Goal: Task Accomplishment & Management: Manage account settings

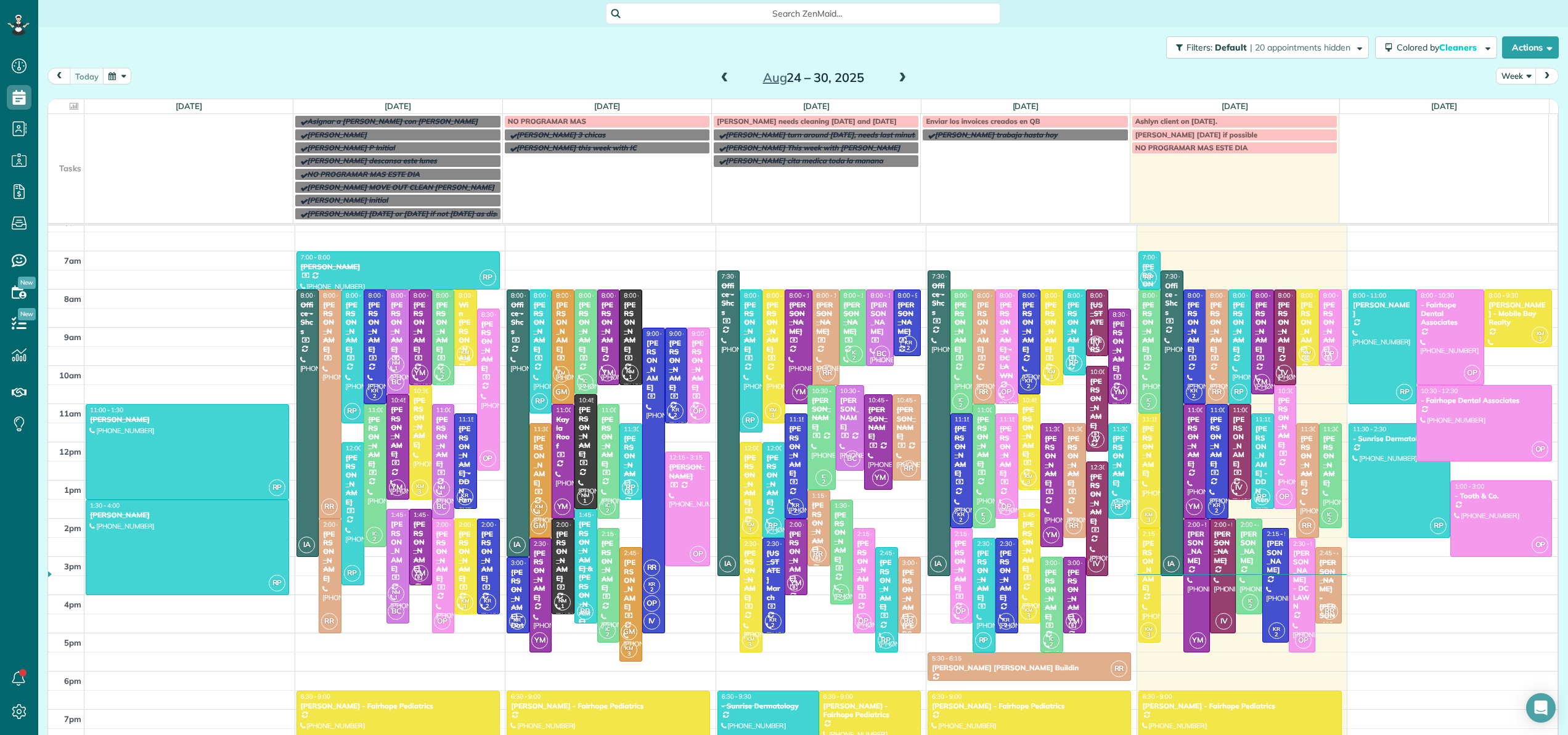
scroll to position [105, 0]
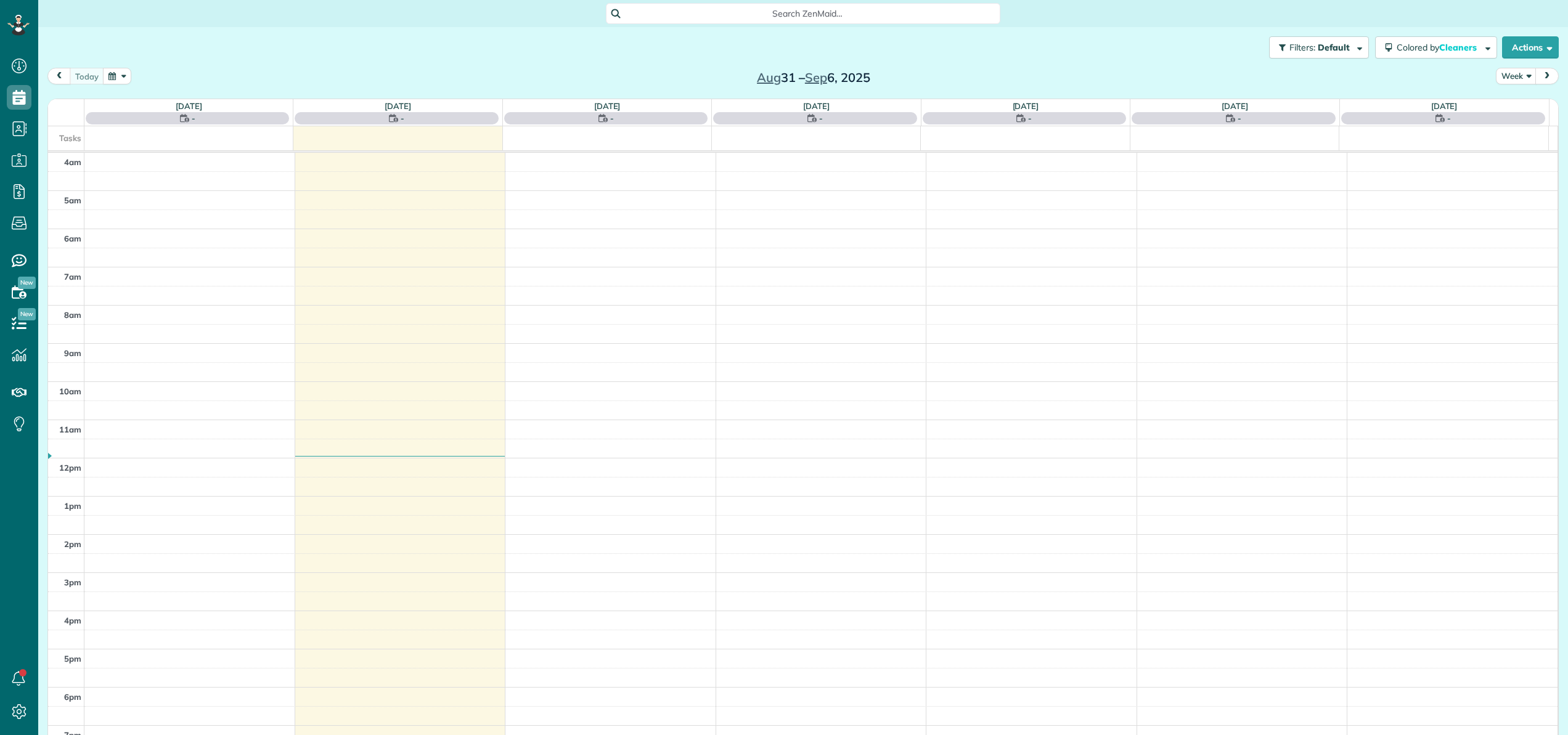
scroll to position [89, 0]
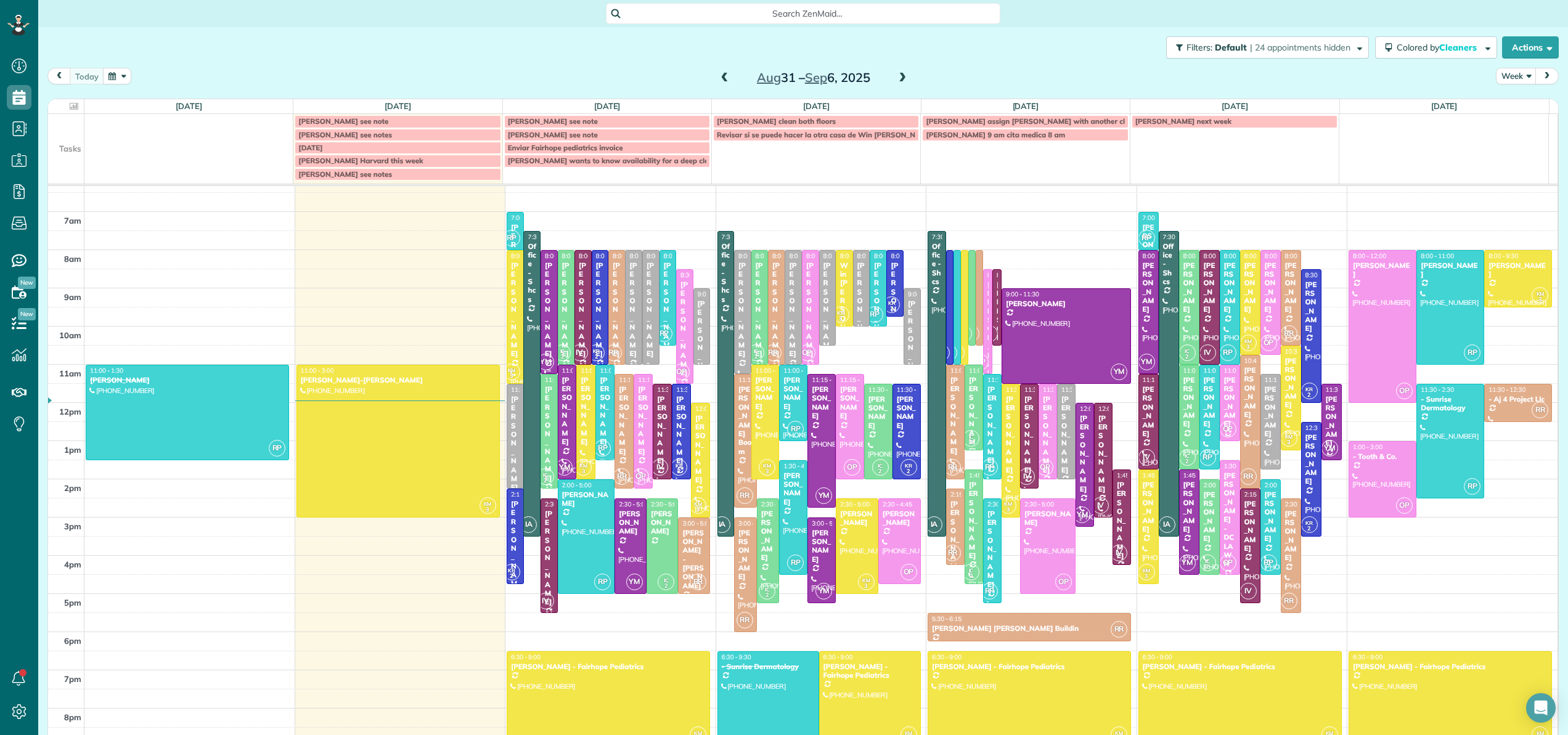
click at [544, 316] on div "[PERSON_NAME]" at bounding box center [549, 310] width 9 height 98
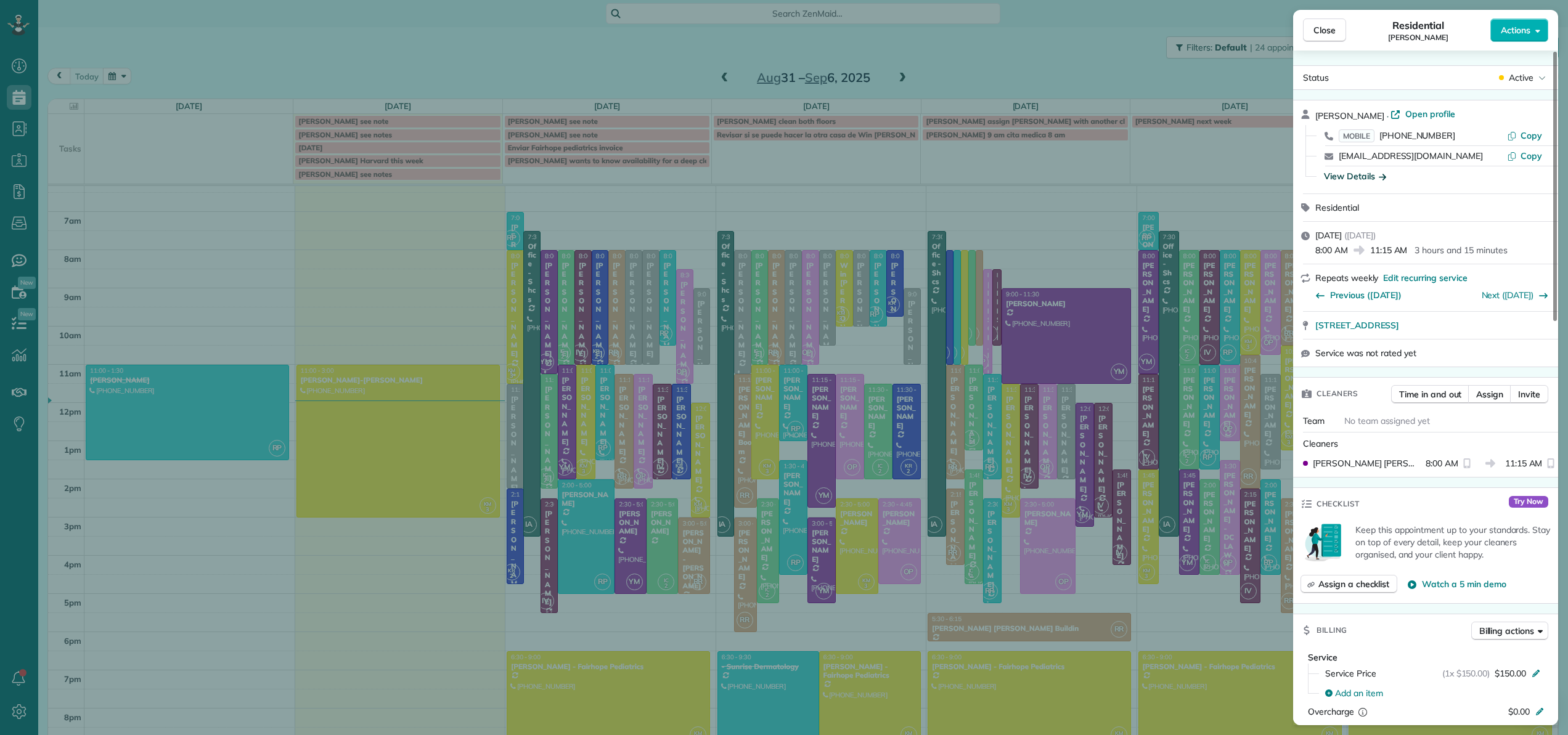
click at [1357, 177] on div "View Details" at bounding box center [1355, 176] width 63 height 12
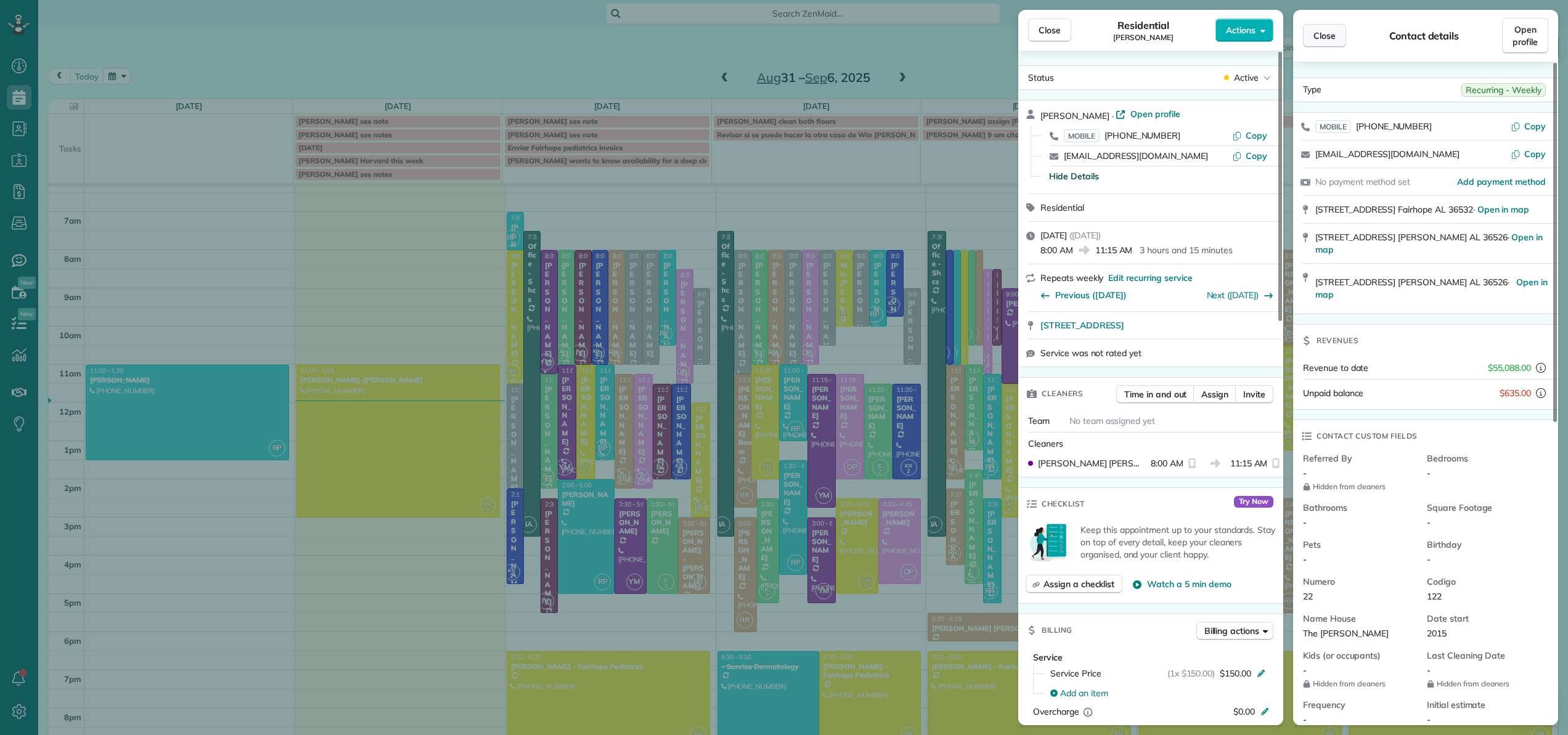
click at [1318, 30] on span "Close" at bounding box center [1324, 35] width 22 height 12
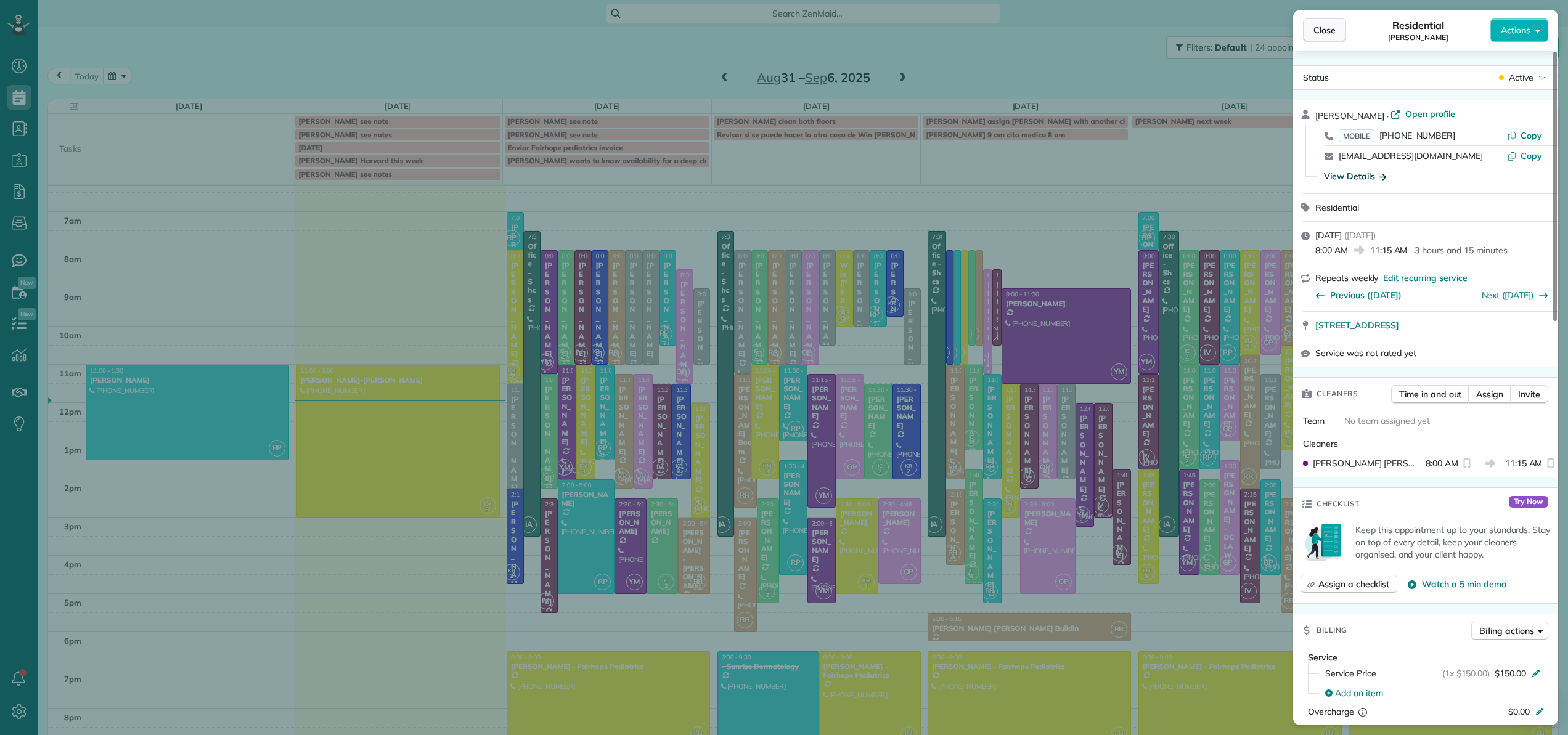
click at [1329, 27] on span "Close" at bounding box center [1324, 29] width 22 height 12
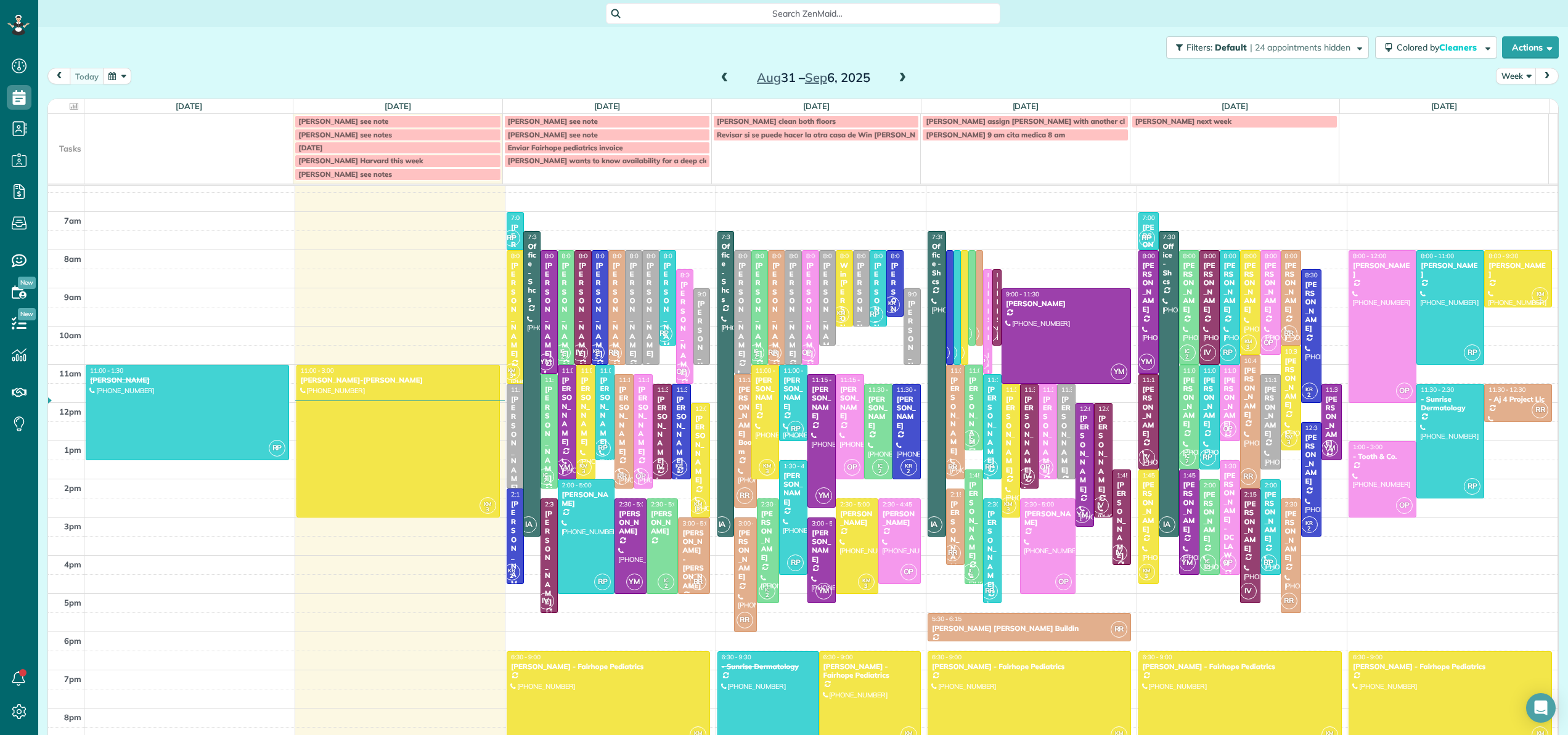
click at [912, 11] on span "Search ZenMaid…" at bounding box center [807, 13] width 375 height 12
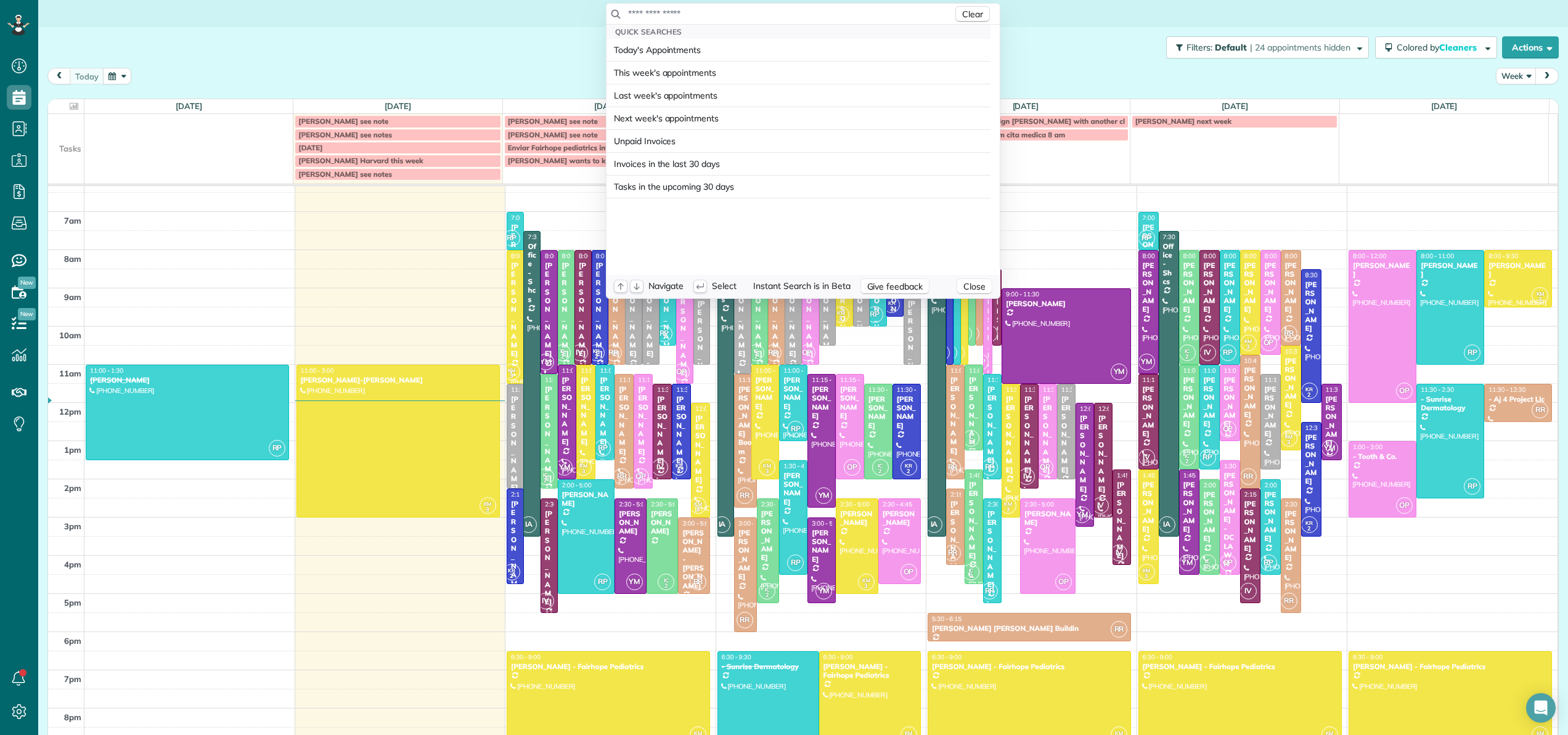
click at [913, 11] on input "text" at bounding box center [789, 13] width 325 height 12
type input "*"
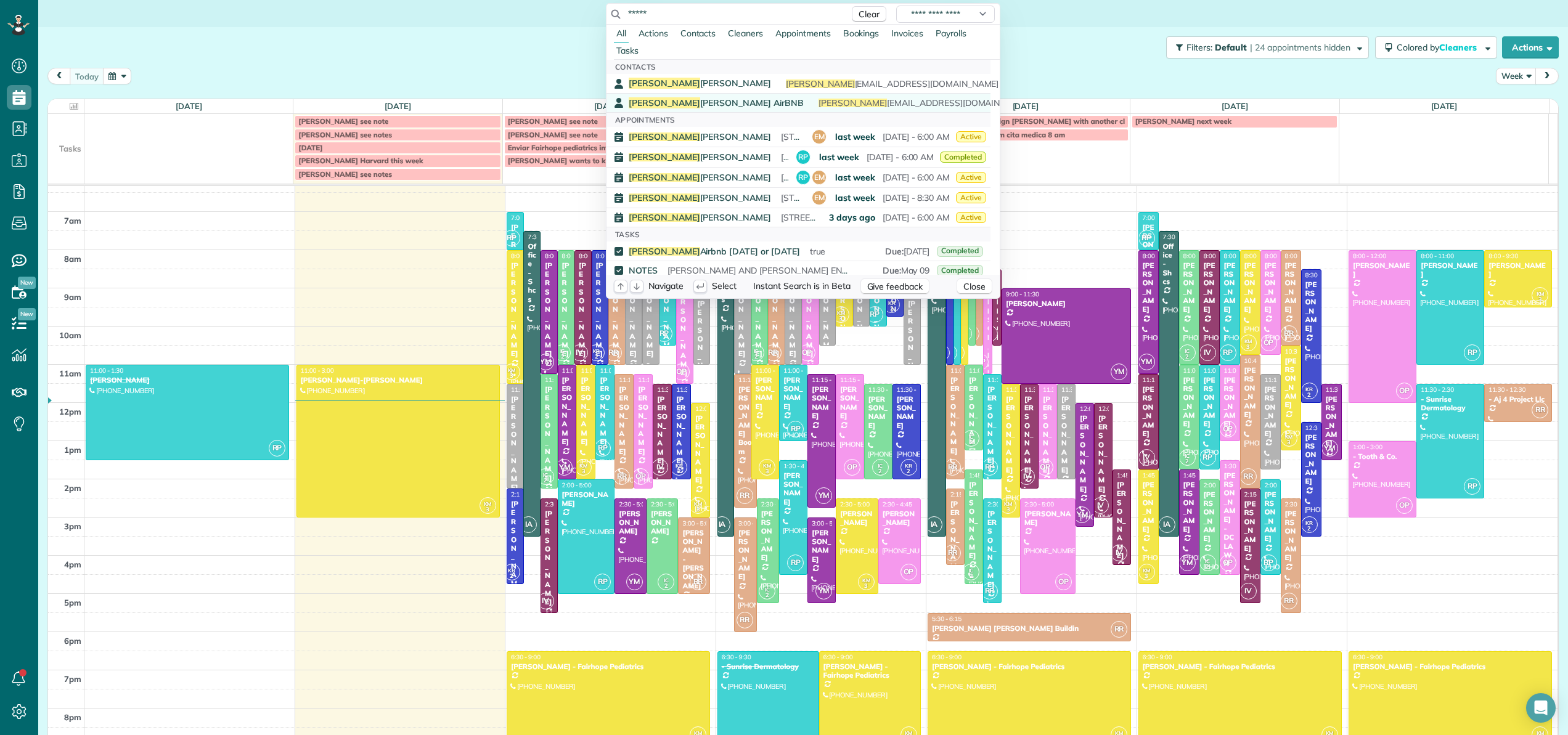
type input "*****"
click at [814, 105] on span "REVISA ALGUNAS INSTRUCCIONES AQUI https://netorg4019334-my.sharepoint.com/:w:/g…" at bounding box center [946, 103] width 263 height 11
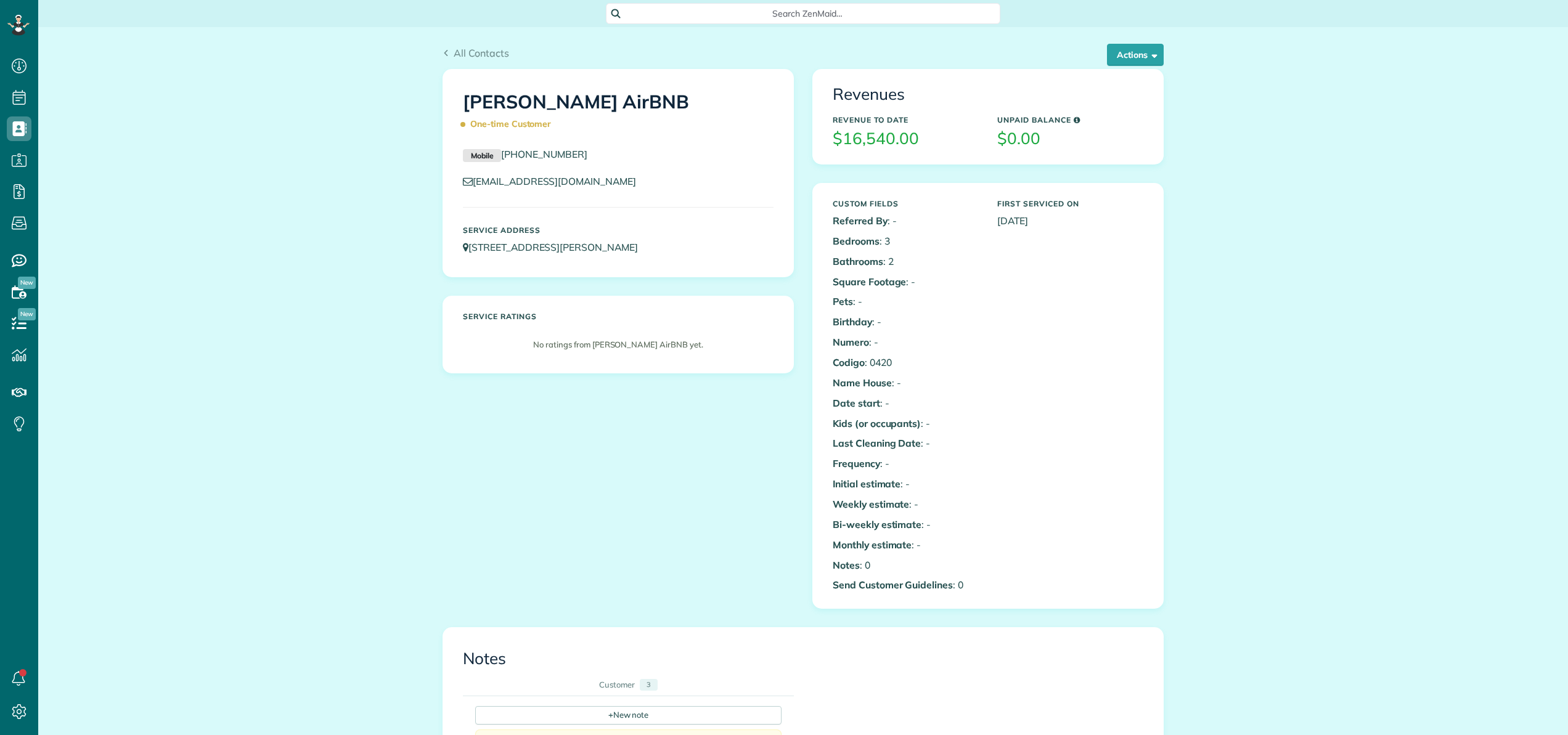
scroll to position [6, 6]
drag, startPoint x: 620, startPoint y: 244, endPoint x: 679, endPoint y: 40, distance: 212.4
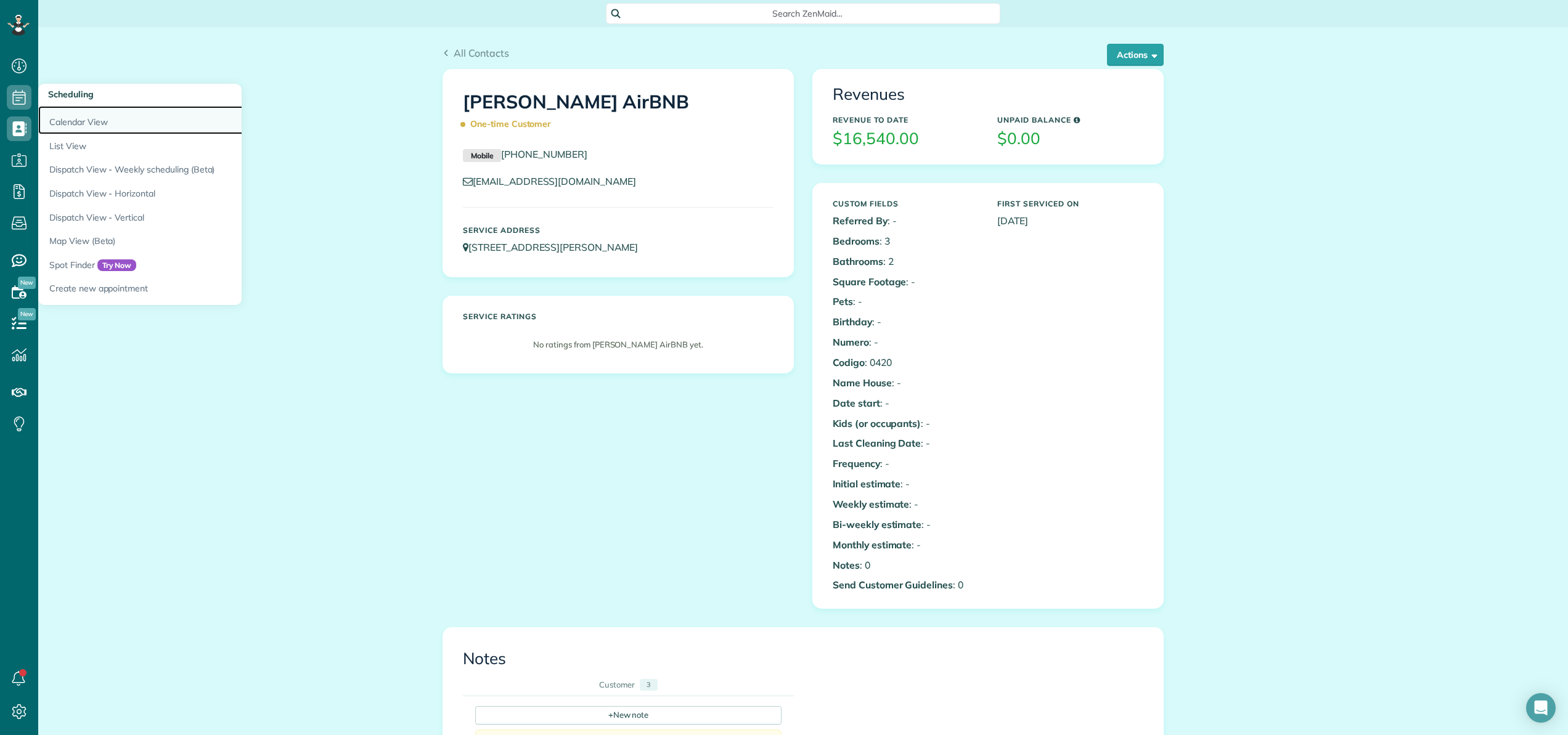
click at [66, 117] on link "Calendar View" at bounding box center [191, 120] width 308 height 28
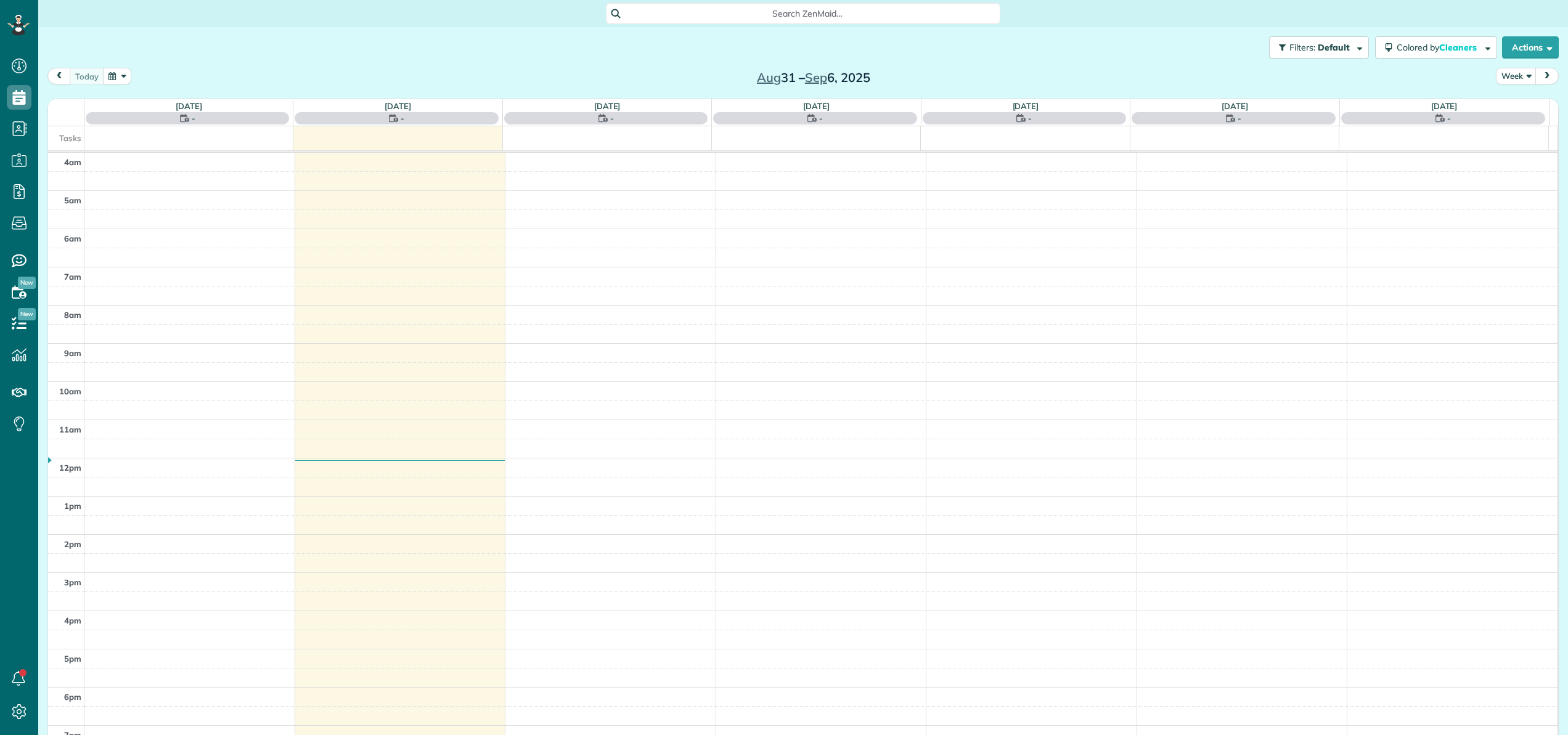
scroll to position [89, 0]
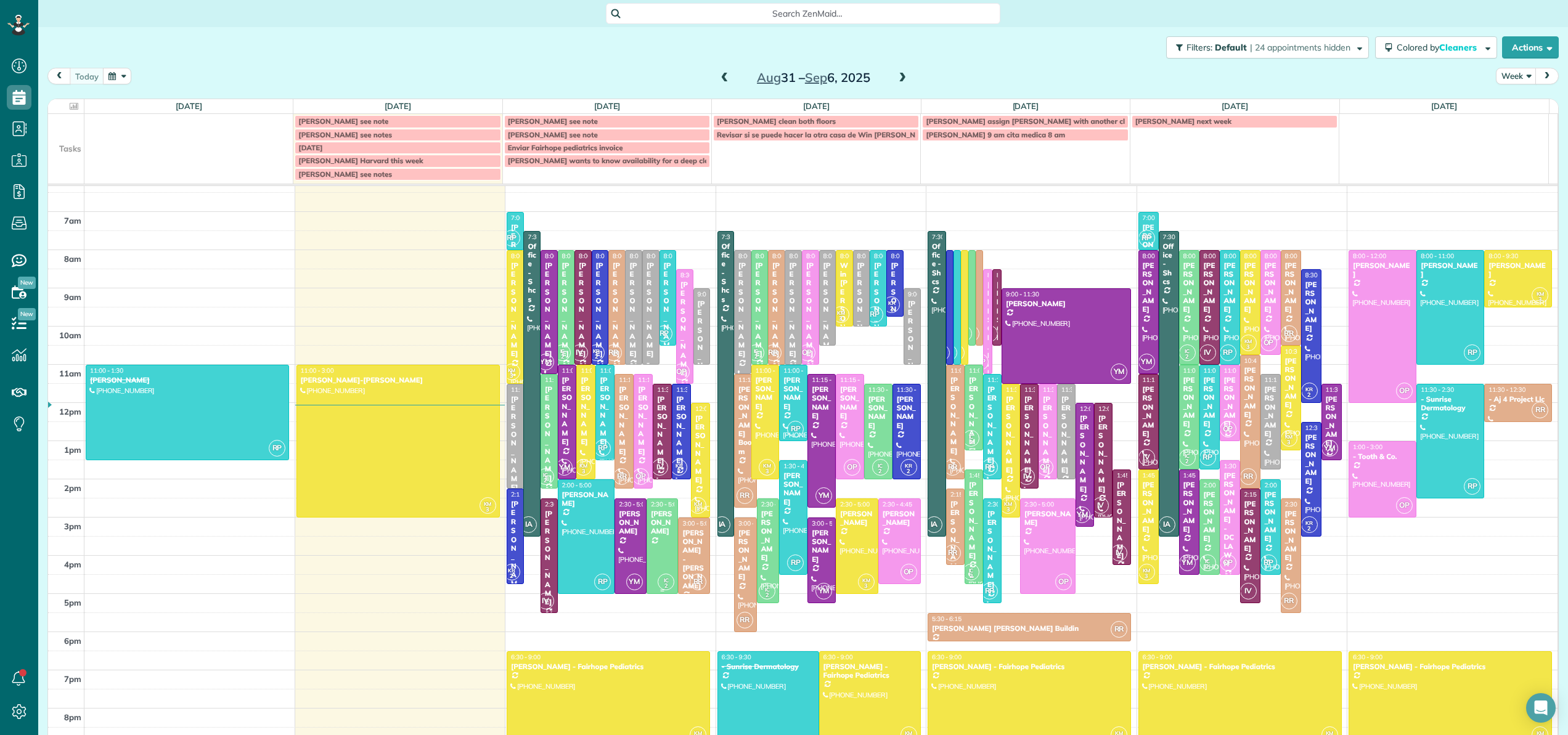
click at [661, 525] on div "[PERSON_NAME]" at bounding box center [662, 523] width 25 height 27
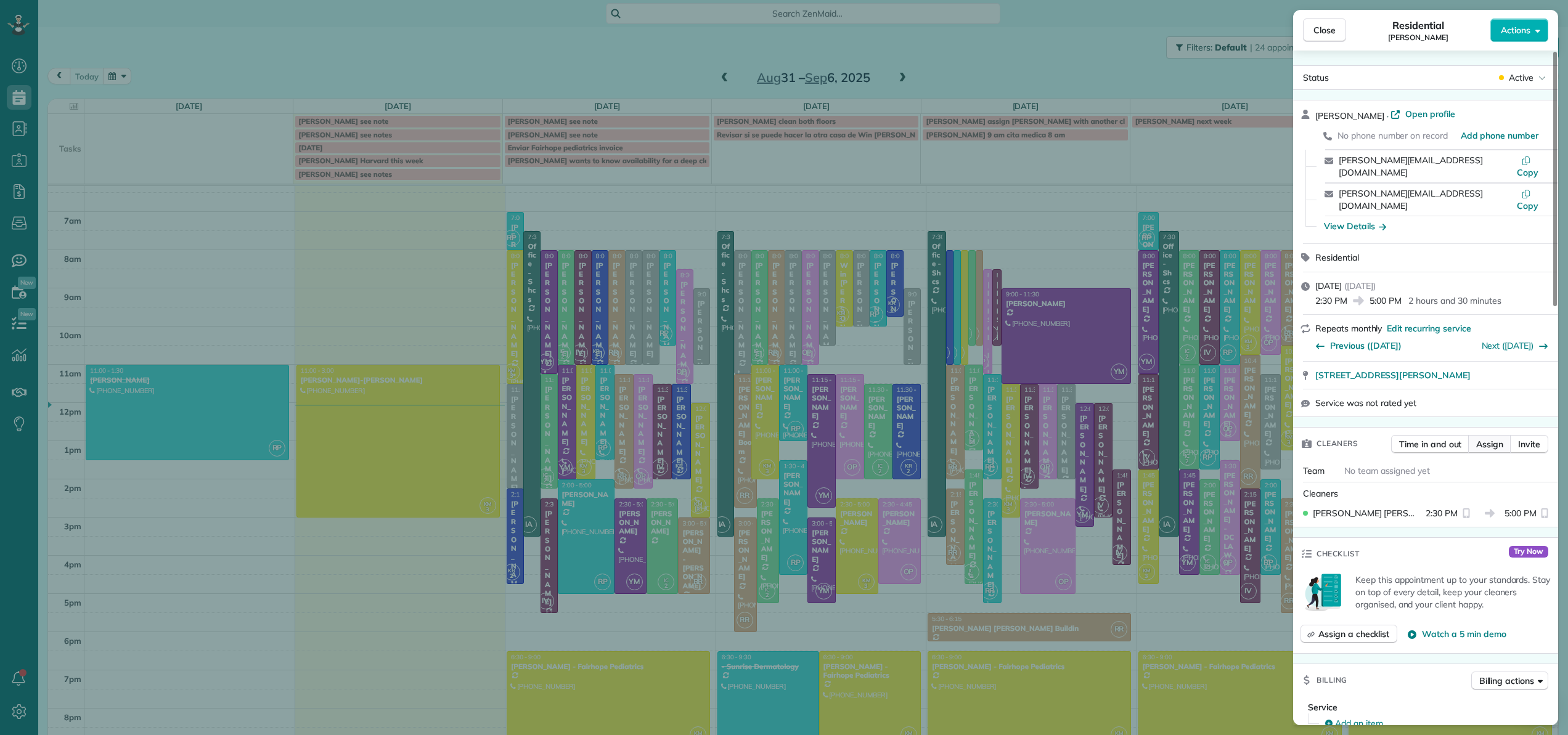
click at [1483, 439] on span "Assign" at bounding box center [1489, 444] width 27 height 12
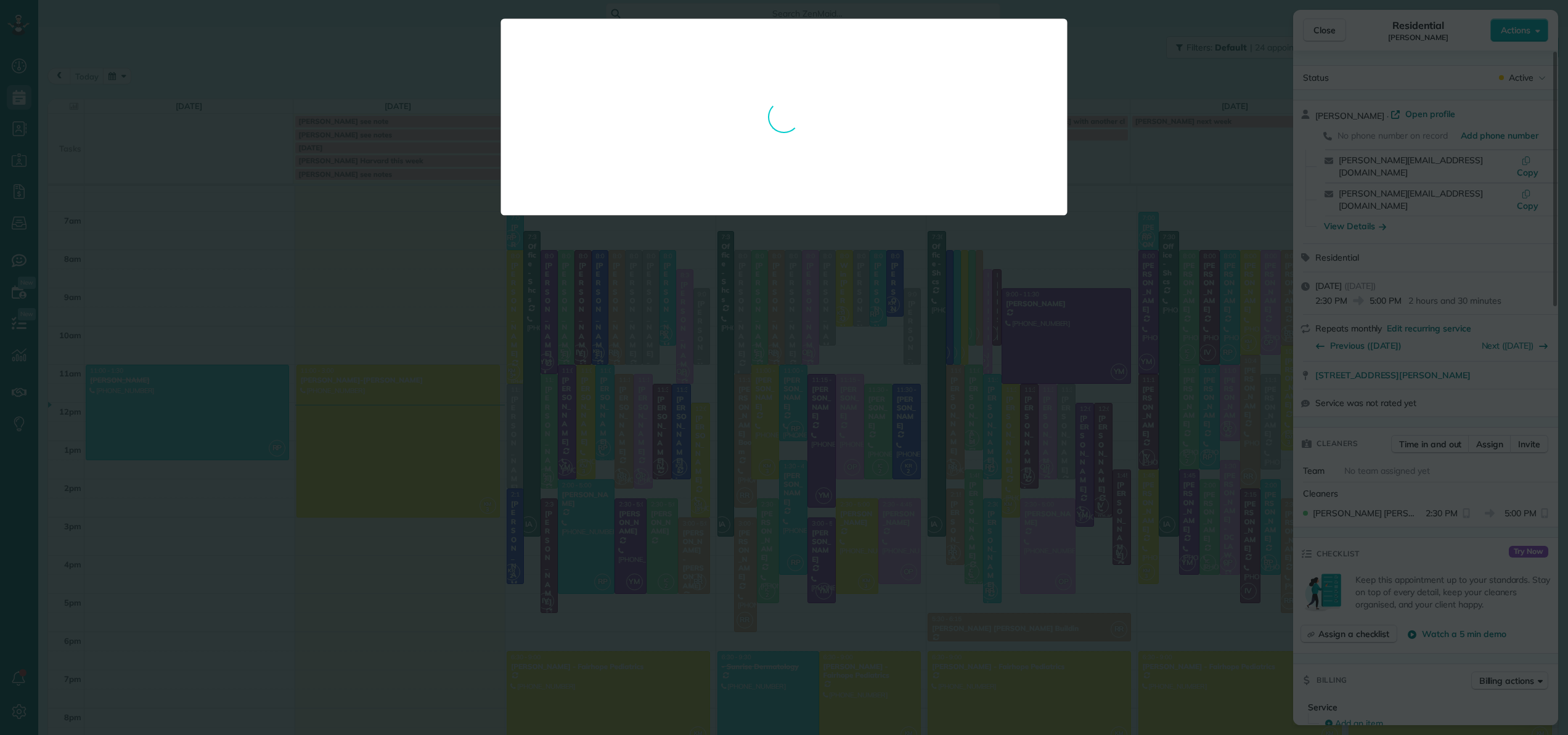
click at [1325, 24] on div at bounding box center [784, 368] width 1568 height 735
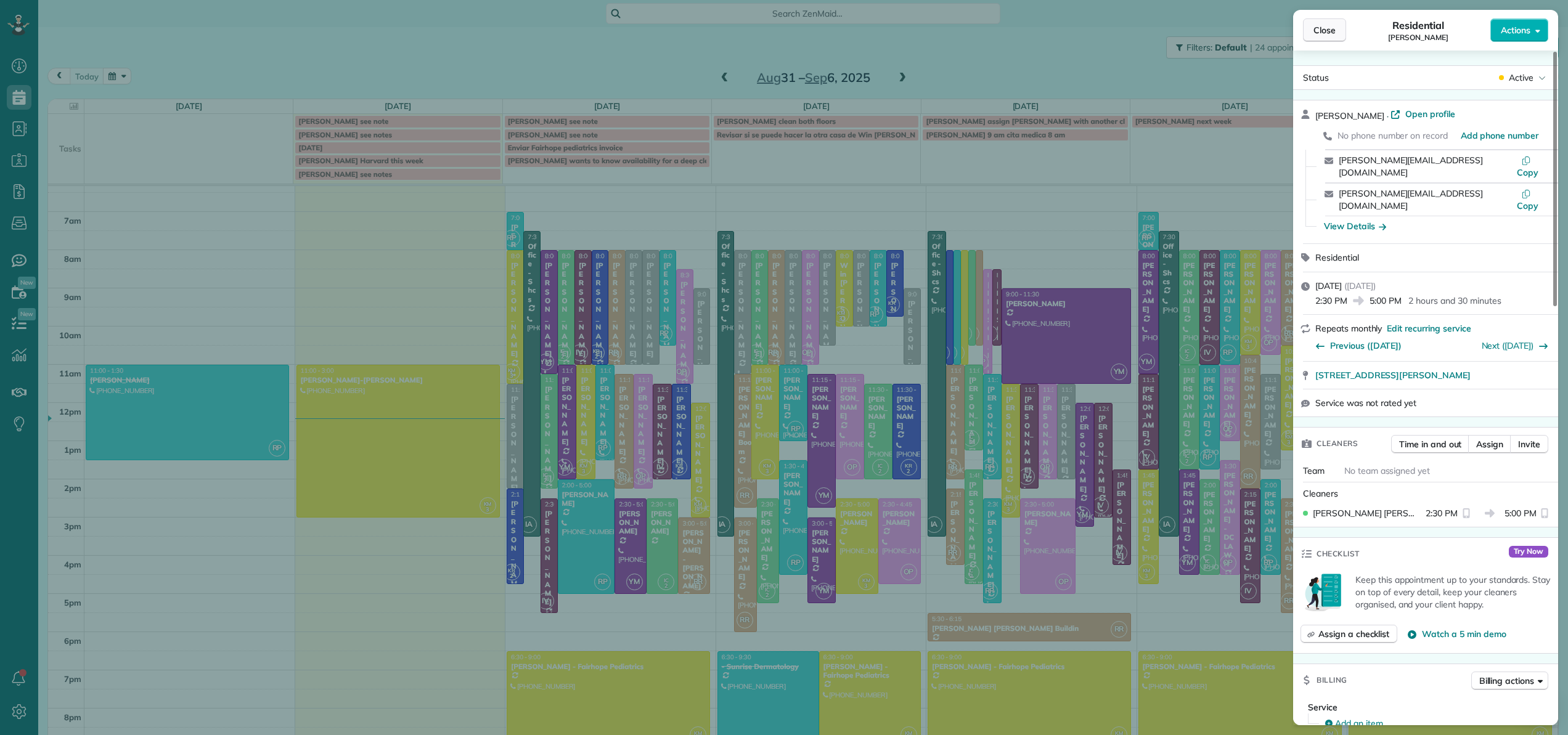
click at [1315, 31] on span "Close" at bounding box center [1324, 29] width 22 height 12
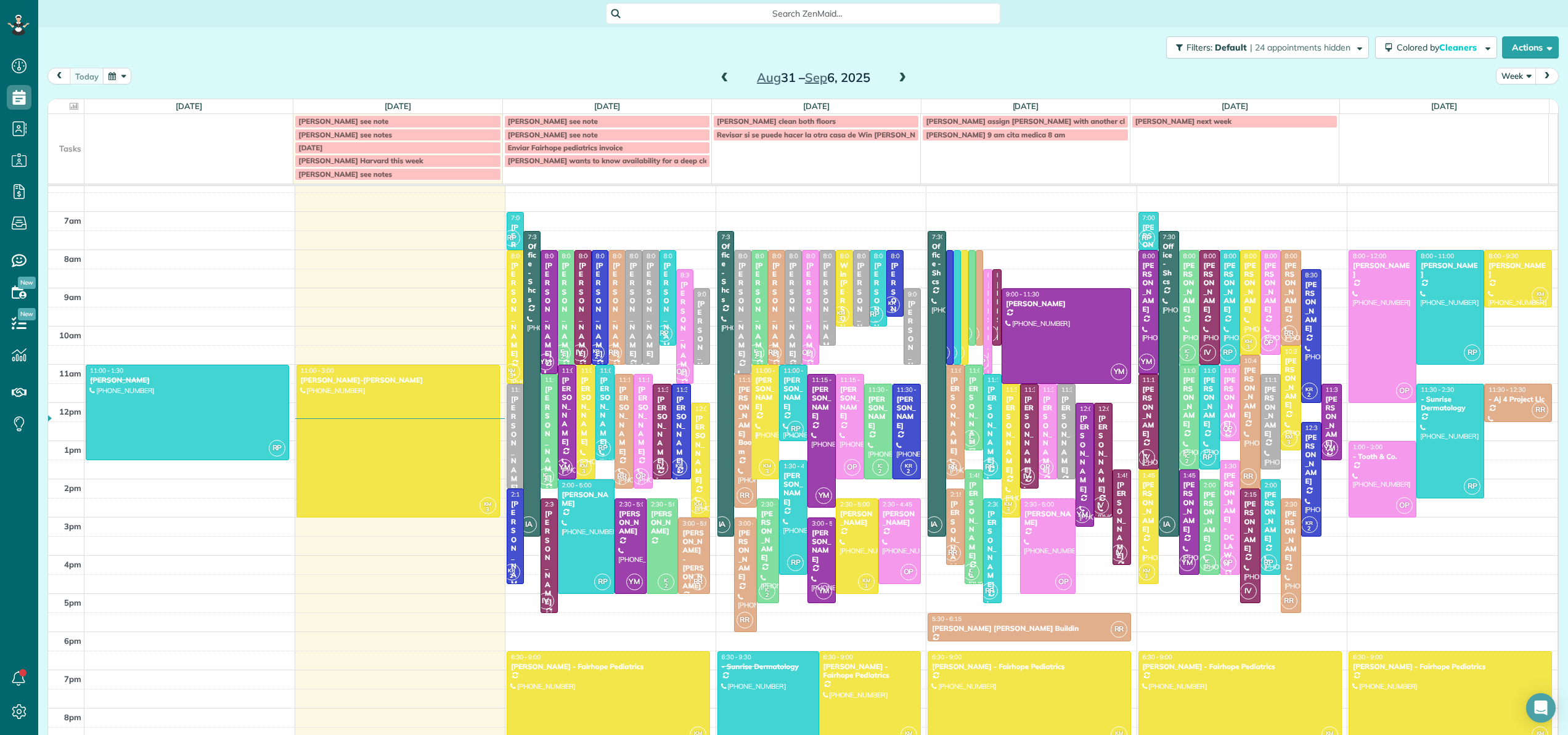
click at [339, 120] on span "Carmelita Mikkelson see note" at bounding box center [343, 121] width 90 height 9
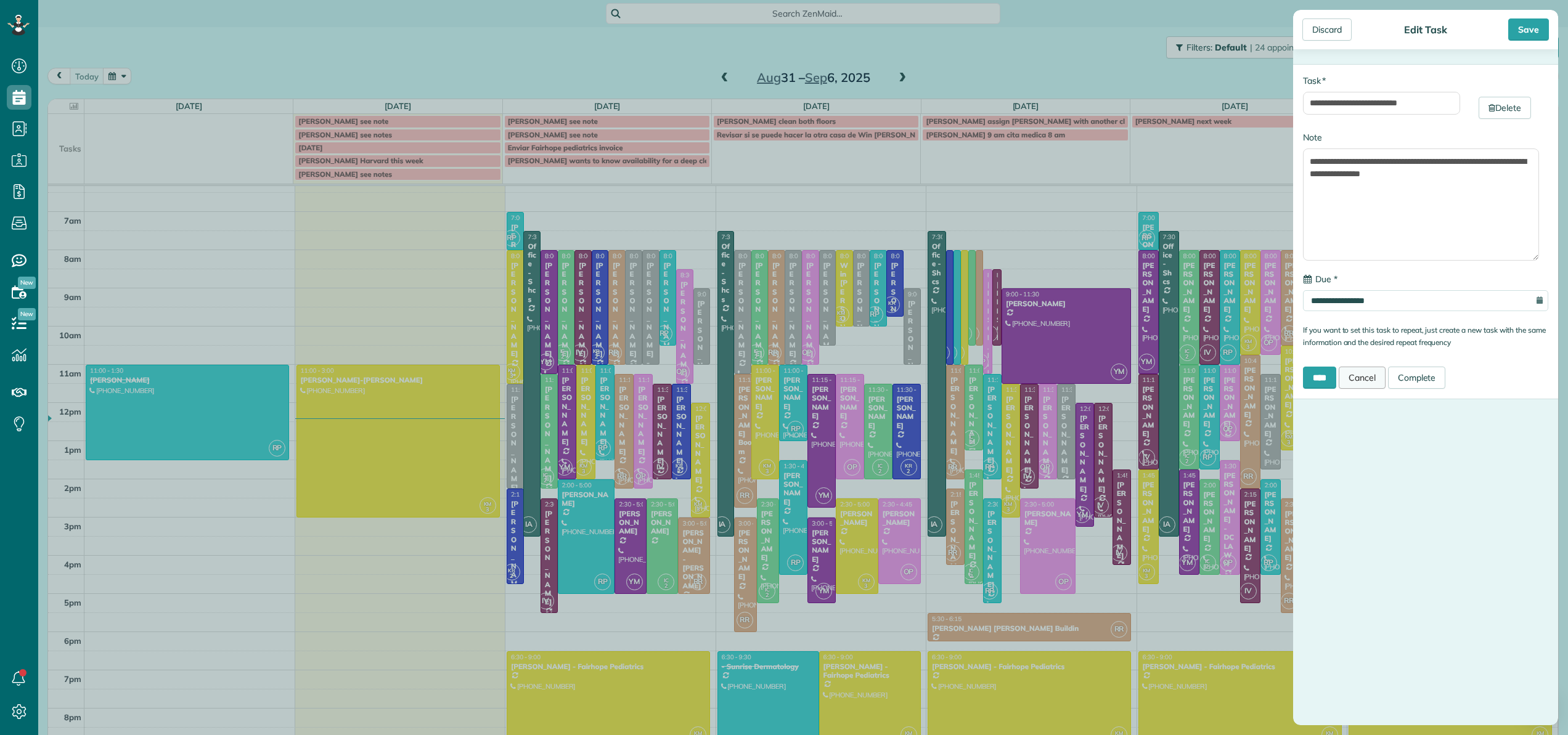
click at [1362, 375] on link "Cancel" at bounding box center [1361, 377] width 46 height 22
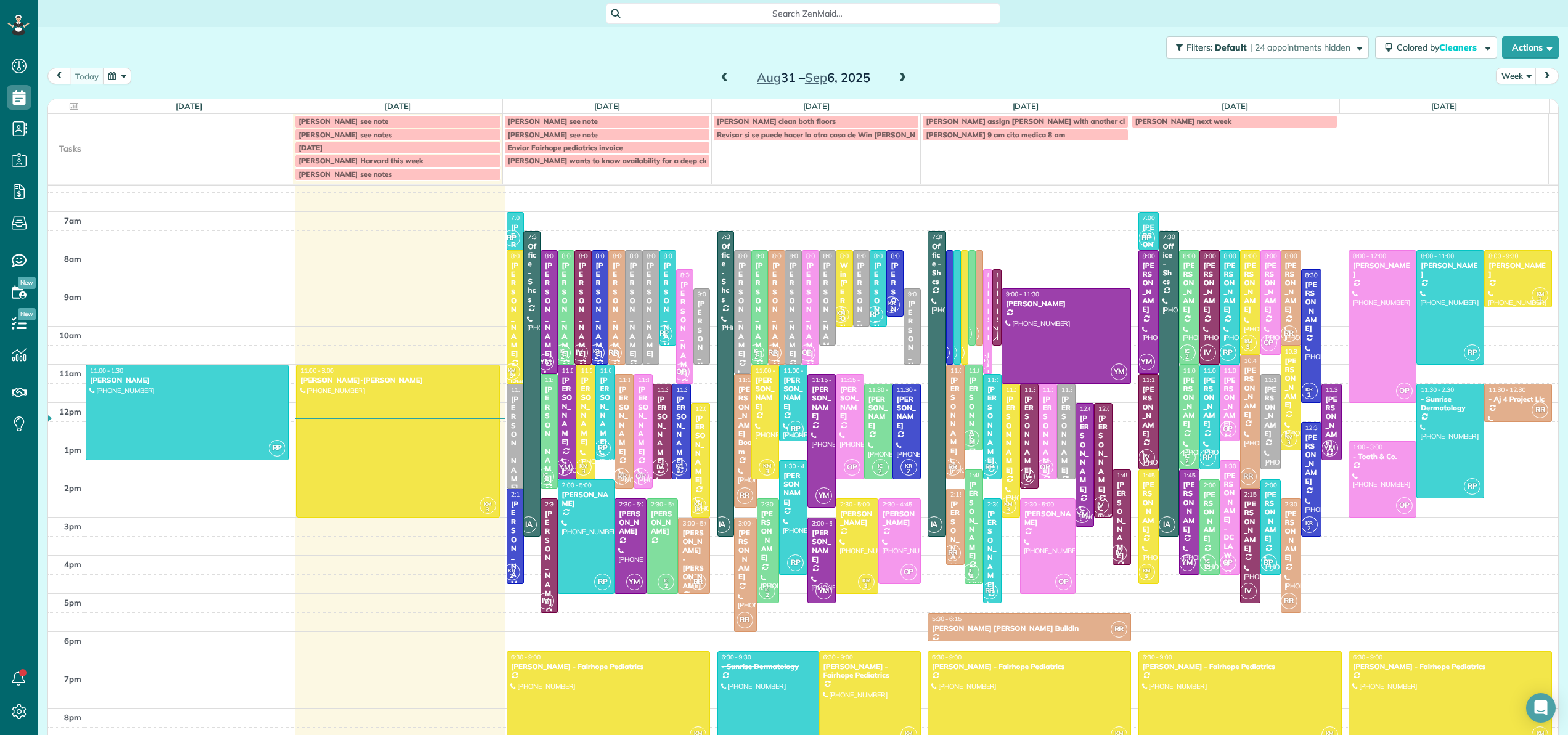
click at [353, 134] on span "Karen Caswell see notes" at bounding box center [345, 134] width 94 height 9
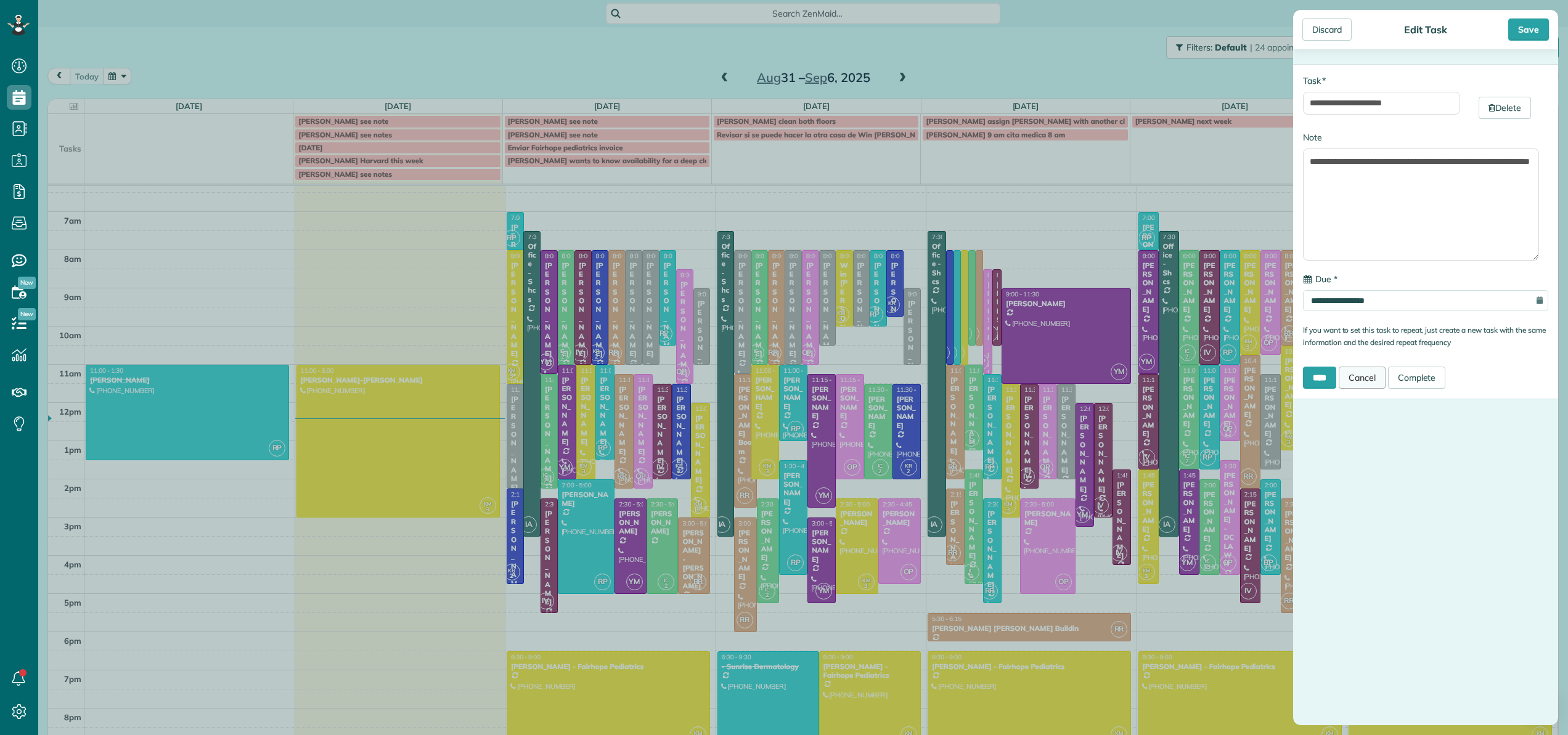
click at [1373, 382] on link "Cancel" at bounding box center [1361, 377] width 46 height 22
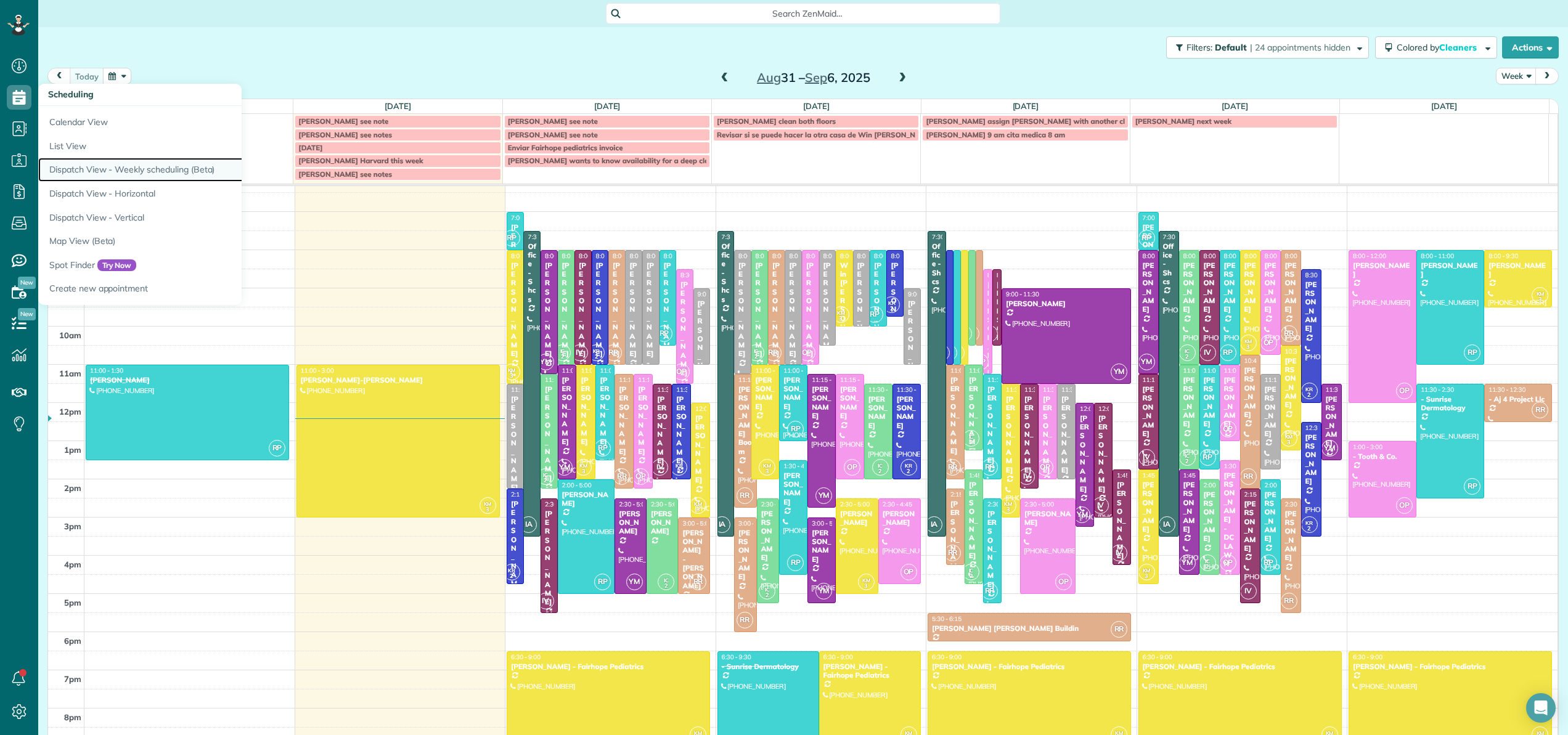
click at [98, 170] on link "Dispatch View - Weekly scheduling (Beta)" at bounding box center [191, 170] width 308 height 24
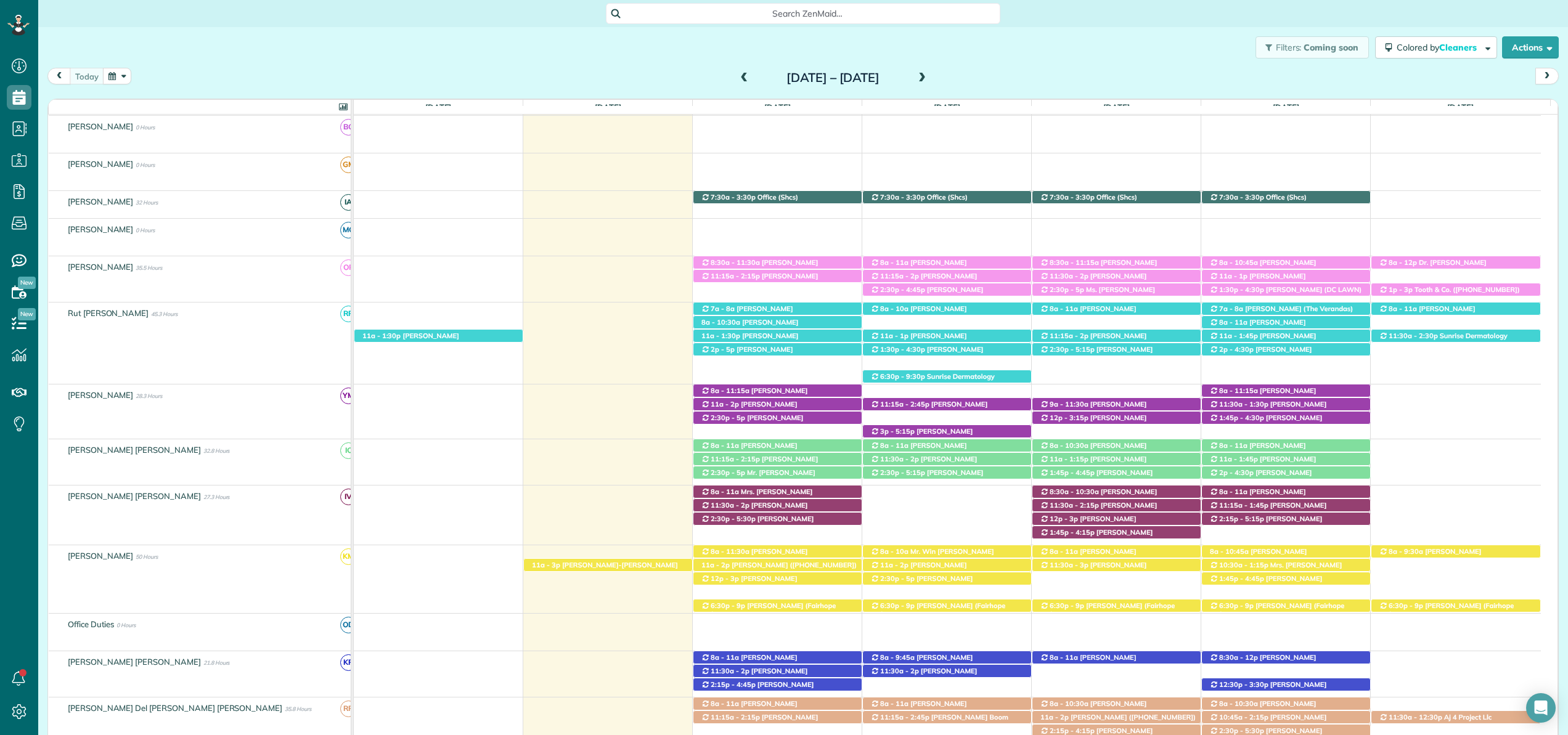
scroll to position [188, 0]
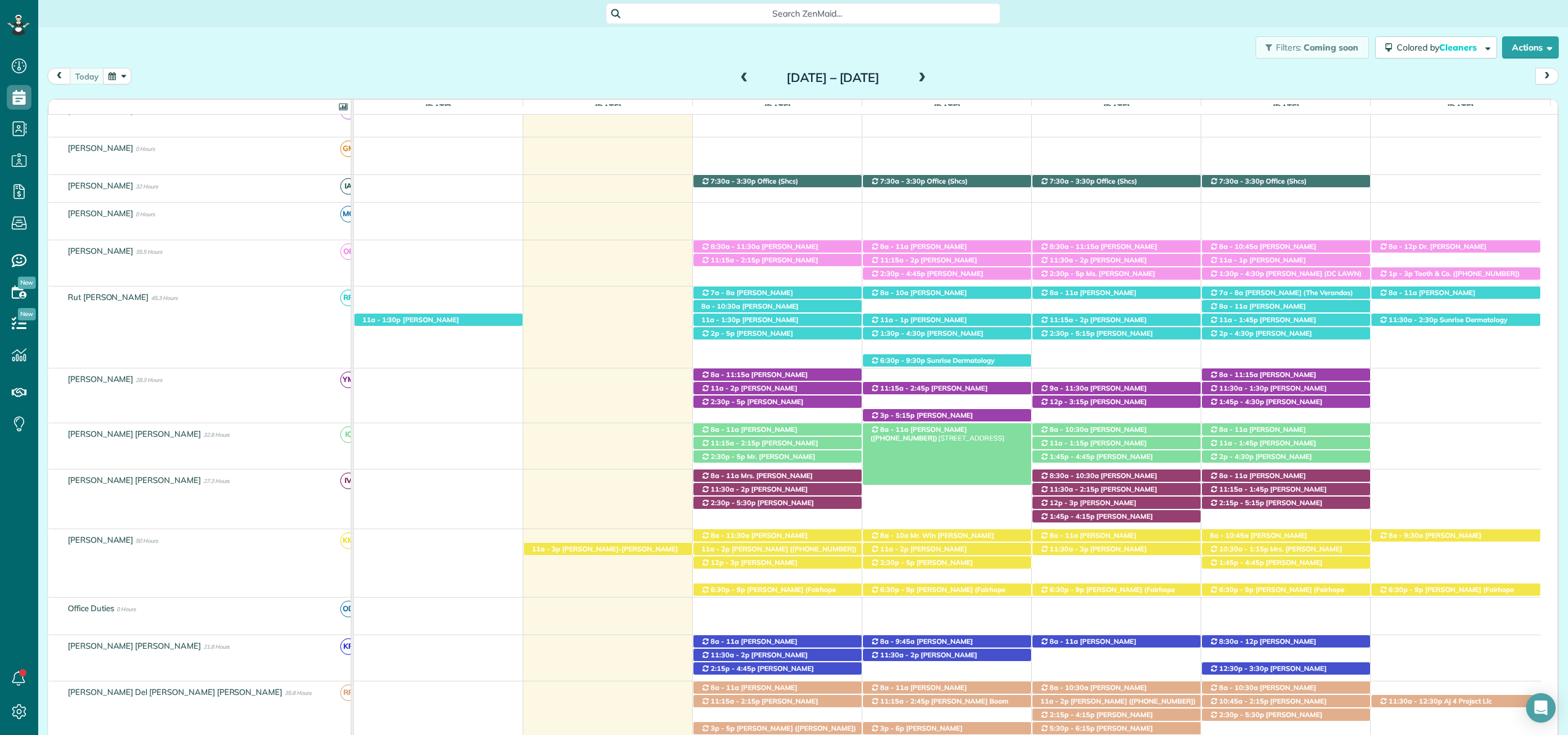
click at [951, 430] on span "Justine Siener (+12817968970)" at bounding box center [917, 434] width 96 height 17
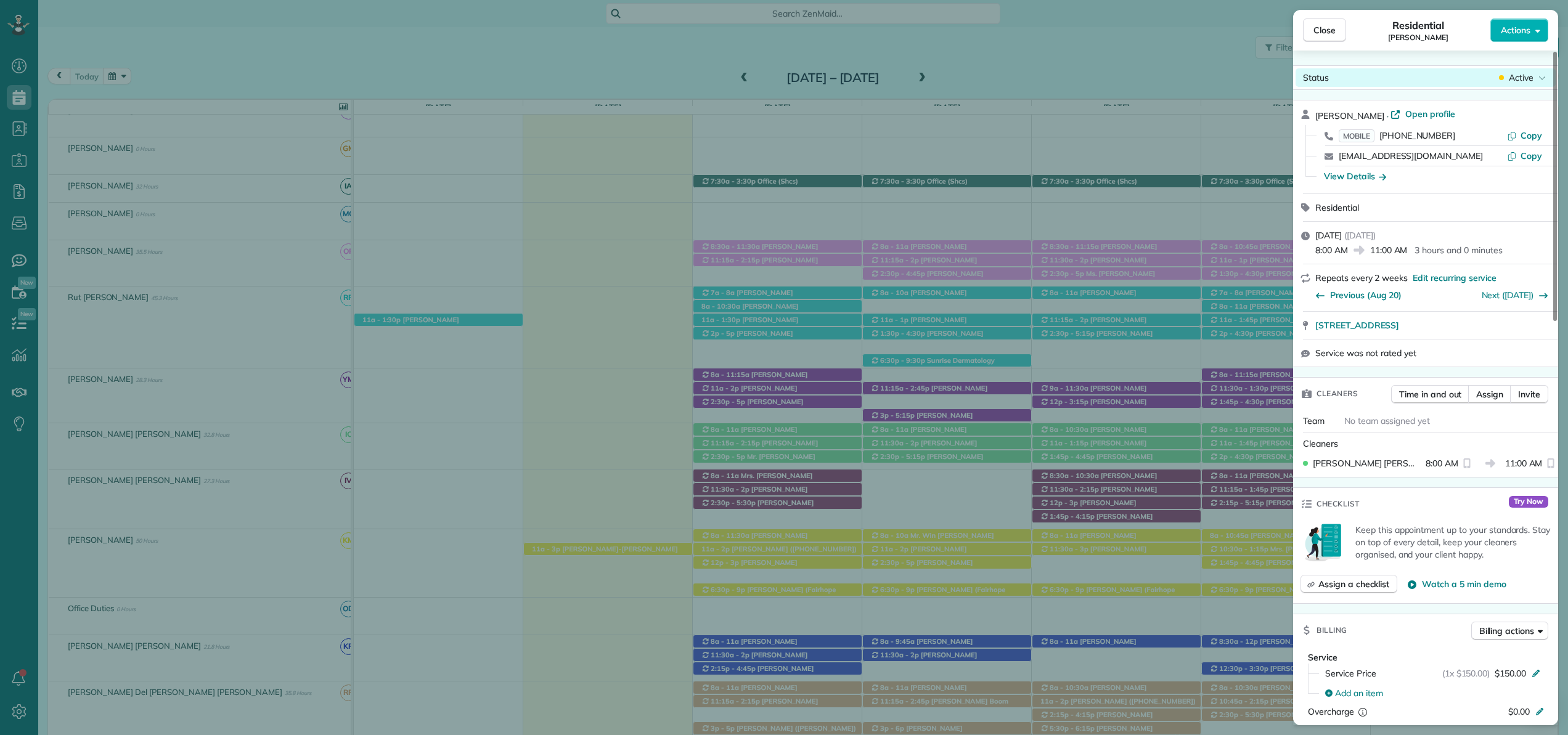
click at [1521, 71] on span "Active" at bounding box center [1521, 77] width 25 height 12
click at [1486, 136] on div "Cancelled" at bounding box center [1487, 134] width 124 height 17
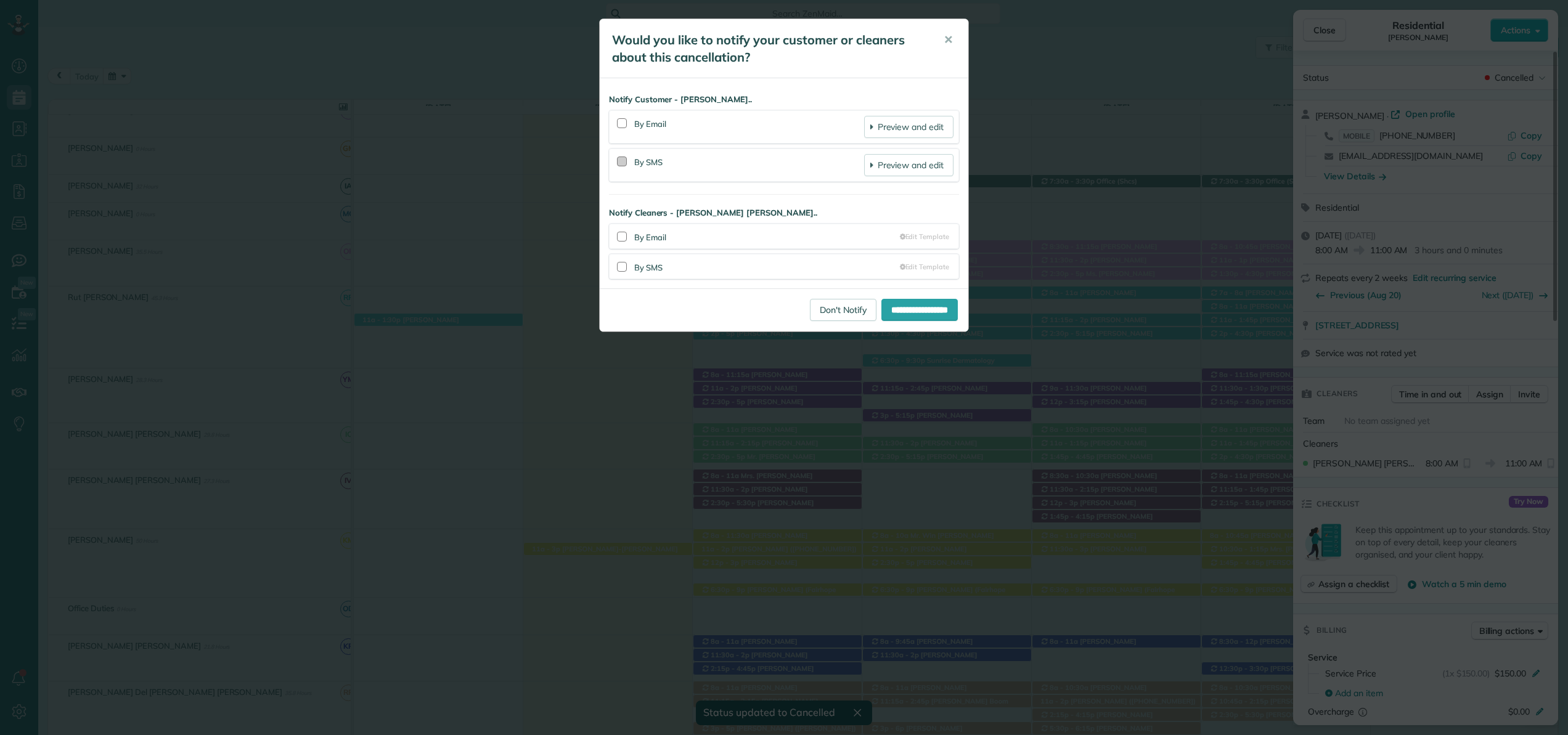
click at [619, 159] on div at bounding box center [622, 161] width 9 height 9
click at [624, 124] on div at bounding box center [622, 123] width 9 height 9
click at [910, 312] on input "**********" at bounding box center [919, 309] width 77 height 22
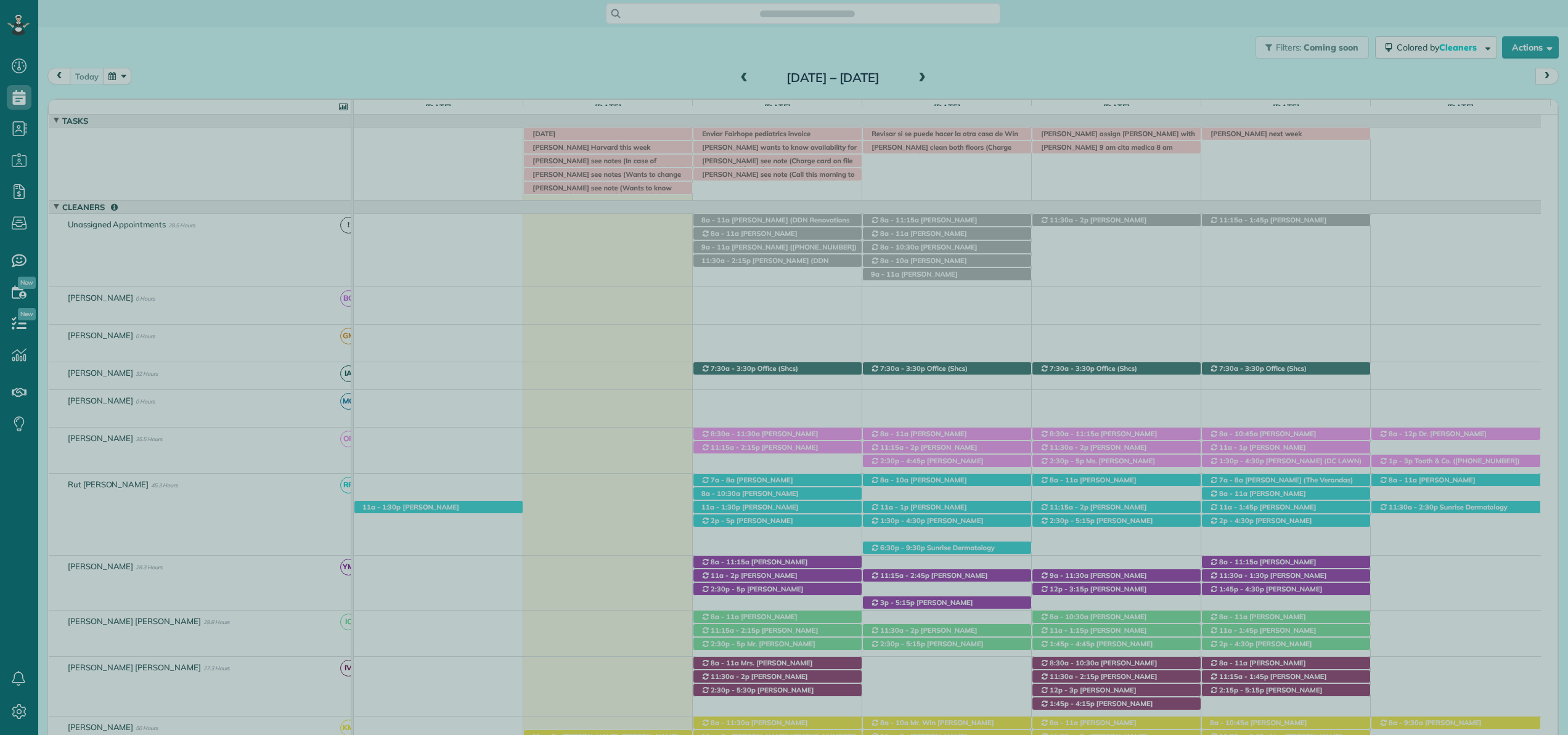
scroll to position [36, 0]
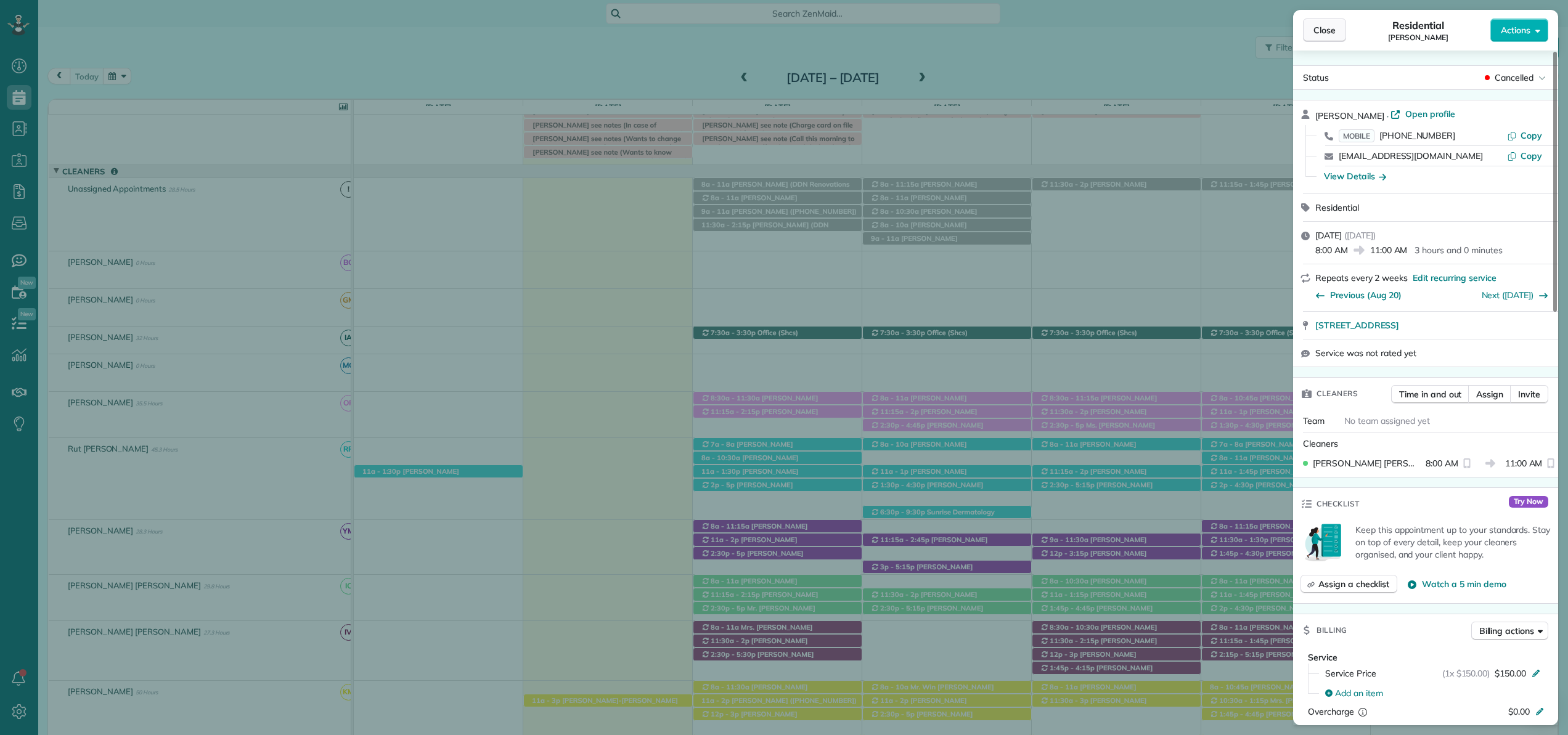
click at [1325, 32] on span "Close" at bounding box center [1324, 29] width 22 height 12
